Goal: Information Seeking & Learning: Learn about a topic

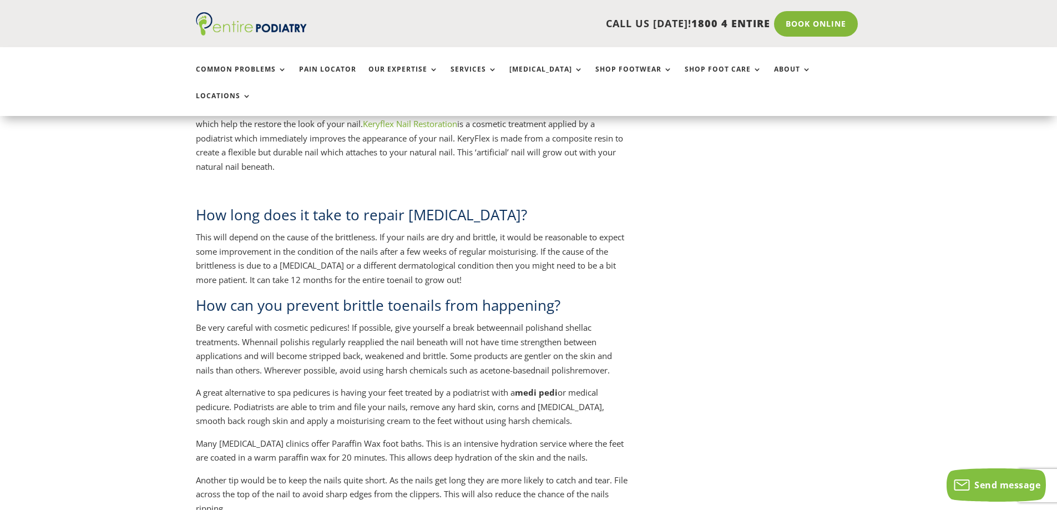
scroll to position [1154, 0]
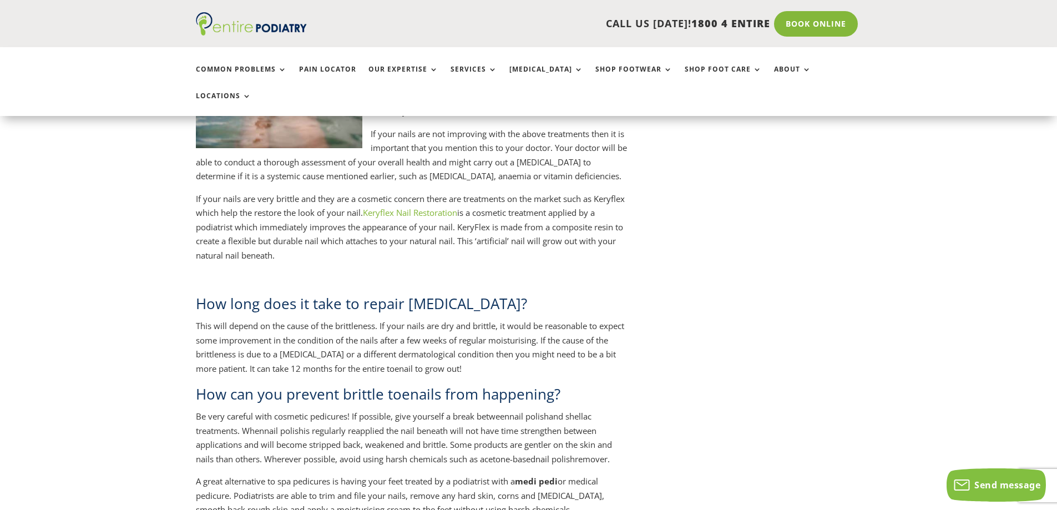
click at [457, 207] on link "Keryflex Nail Restoration" at bounding box center [410, 212] width 94 height 11
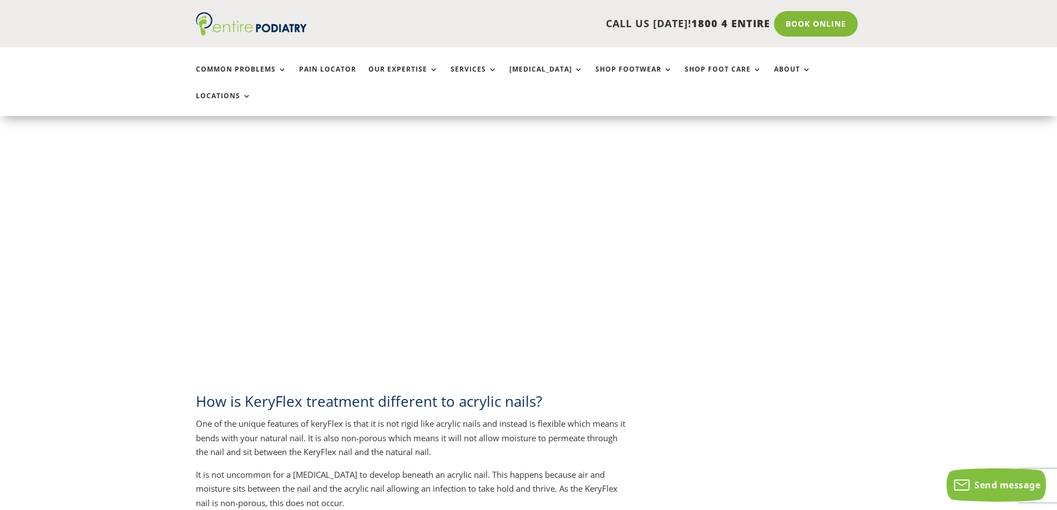
scroll to position [1198, 0]
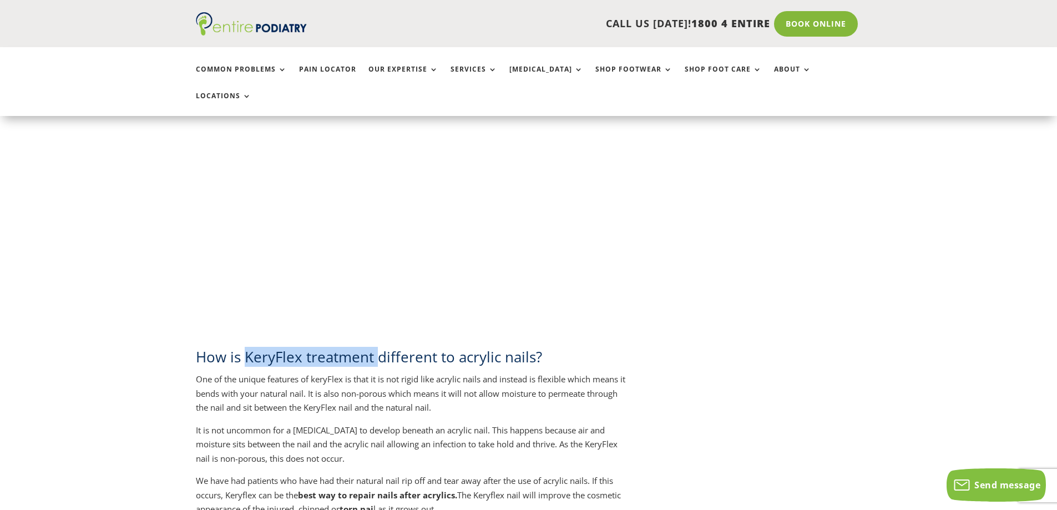
drag, startPoint x: 378, startPoint y: 327, endPoint x: 244, endPoint y: 318, distance: 134.5
click at [244, 318] on div "What is KeryFlex? KeryFlex Nail Restoration is a painless cosmetic treatment ap…" at bounding box center [412, 316] width 432 height 2316
